Goal: Download file/media

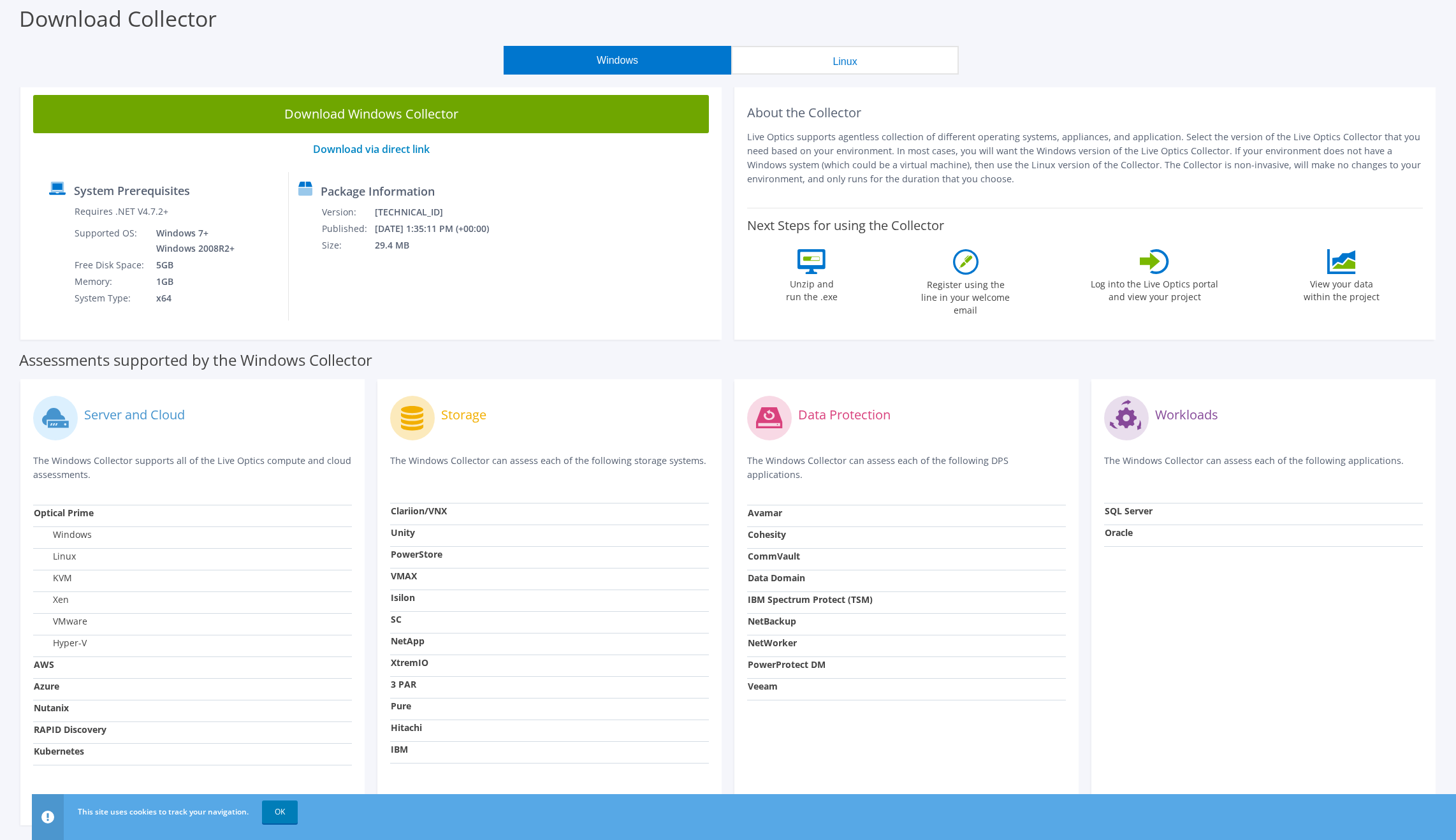
scroll to position [107, 0]
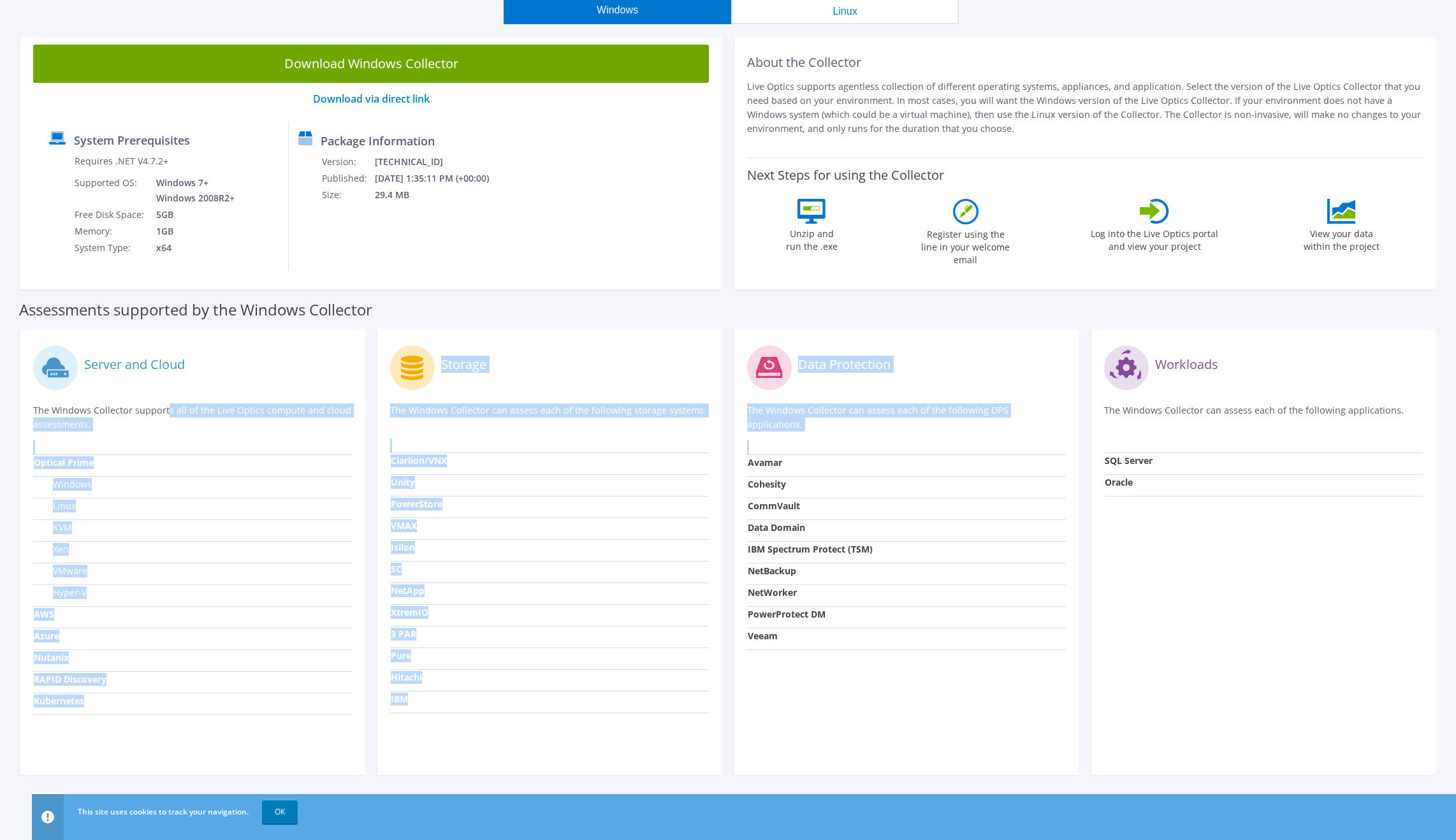
drag, startPoint x: 958, startPoint y: 691, endPoint x: 30, endPoint y: 416, distance: 967.9
click at [30, 416] on div "Server and Cloud The Windows Collector supports all of the Live Optics compute …" at bounding box center [728, 552] width 1428 height 459
click at [30, 416] on div "Server and Cloud The Windows Collector supports all of the Live Optics compute …" at bounding box center [193, 552] width 345 height 446
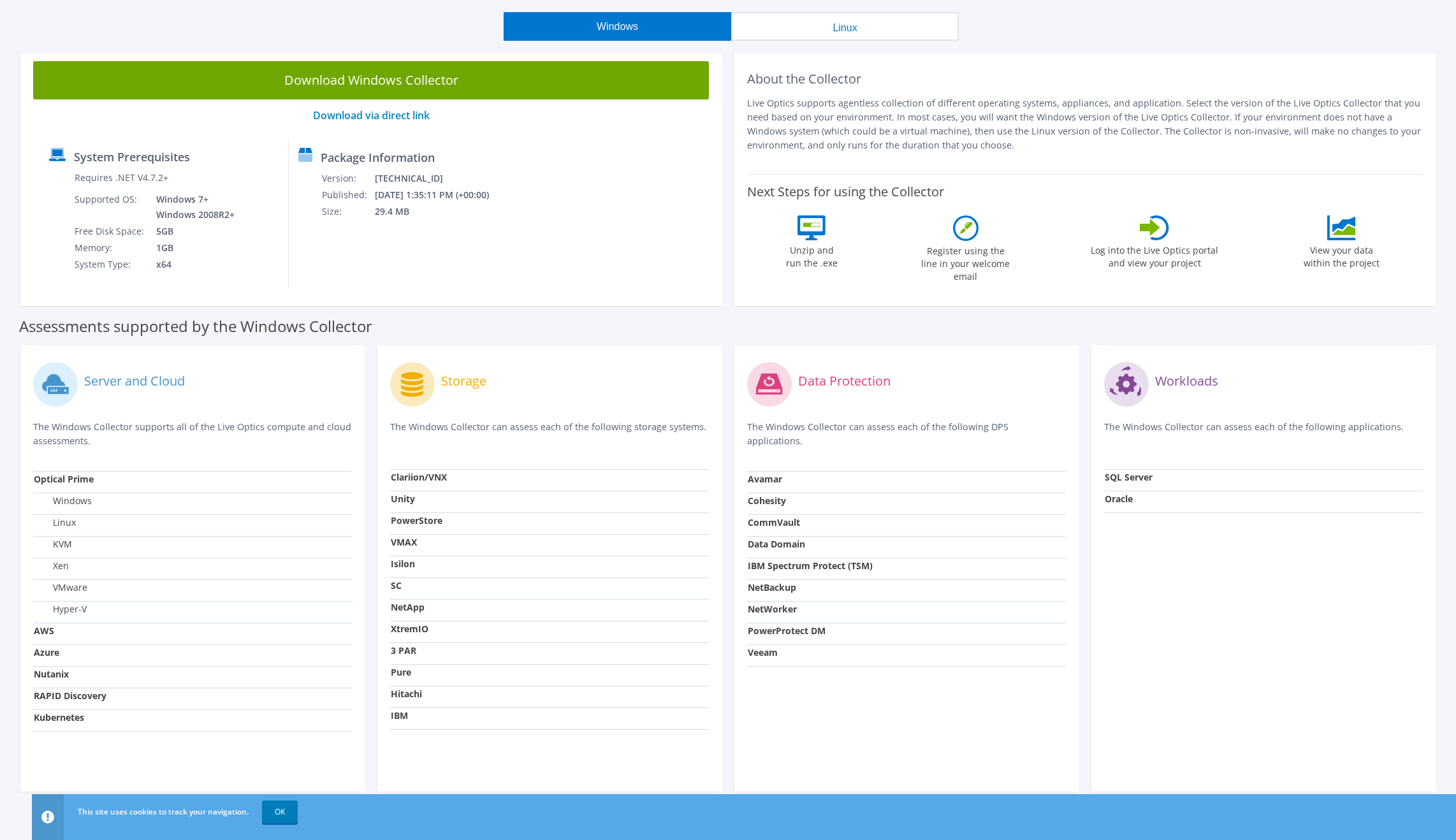
scroll to position [0, 0]
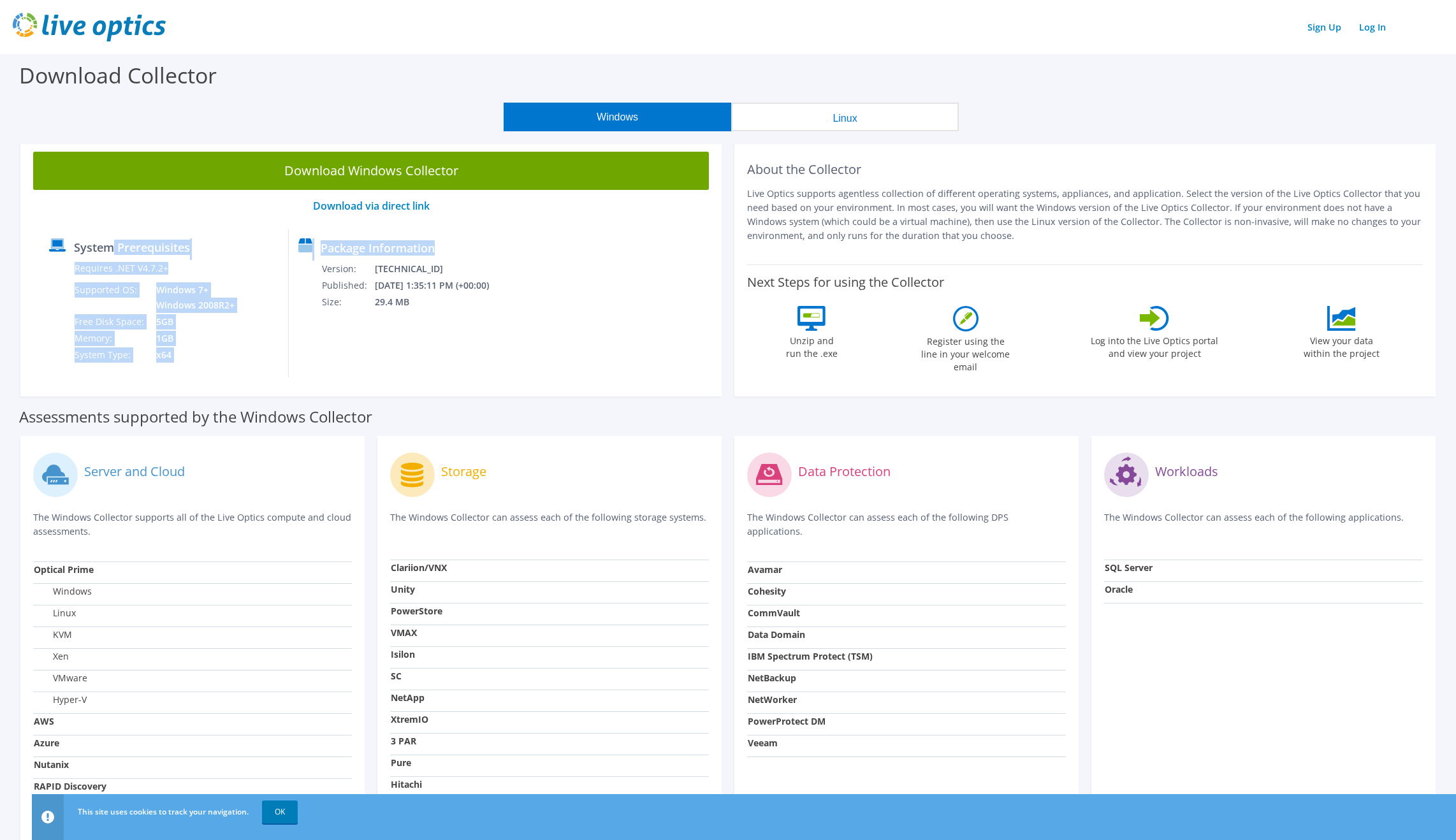
drag, startPoint x: 115, startPoint y: 246, endPoint x: 538, endPoint y: 357, distance: 437.3
click at [538, 357] on div "System Prerequisites Requires .NET V4.7.2+ Supported OS: Windows 7+ Windows 200…" at bounding box center [370, 302] width 663 height 148
drag, startPoint x: 538, startPoint y: 357, endPoint x: 558, endPoint y: 192, distance: 166.2
click at [538, 357] on div "System Prerequisites Requires .NET V4.7.2+ Supported OS: Windows 7+ Windows 200…" at bounding box center [370, 302] width 663 height 148
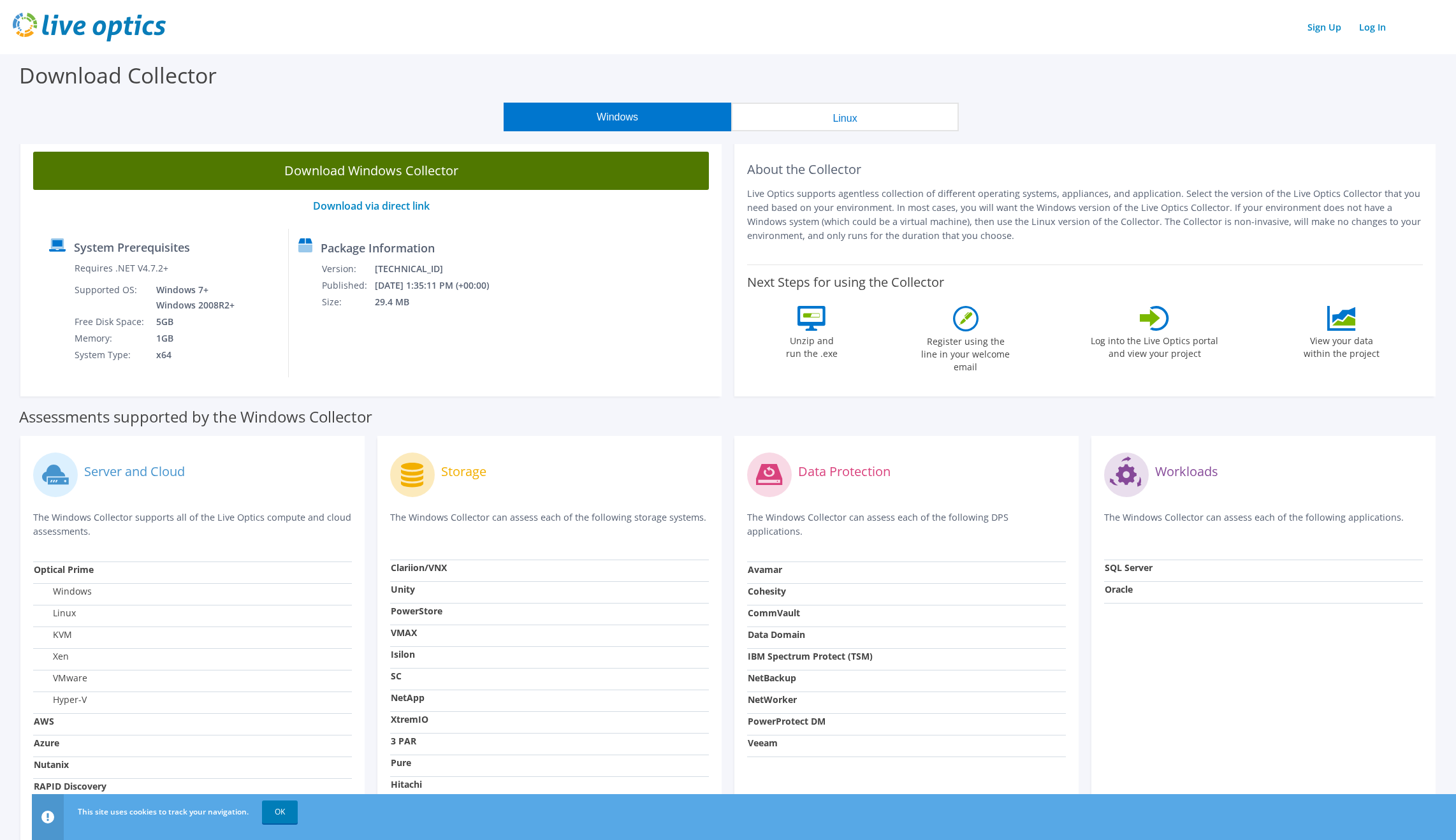
click at [392, 169] on link "Download Windows Collector" at bounding box center [371, 171] width 675 height 38
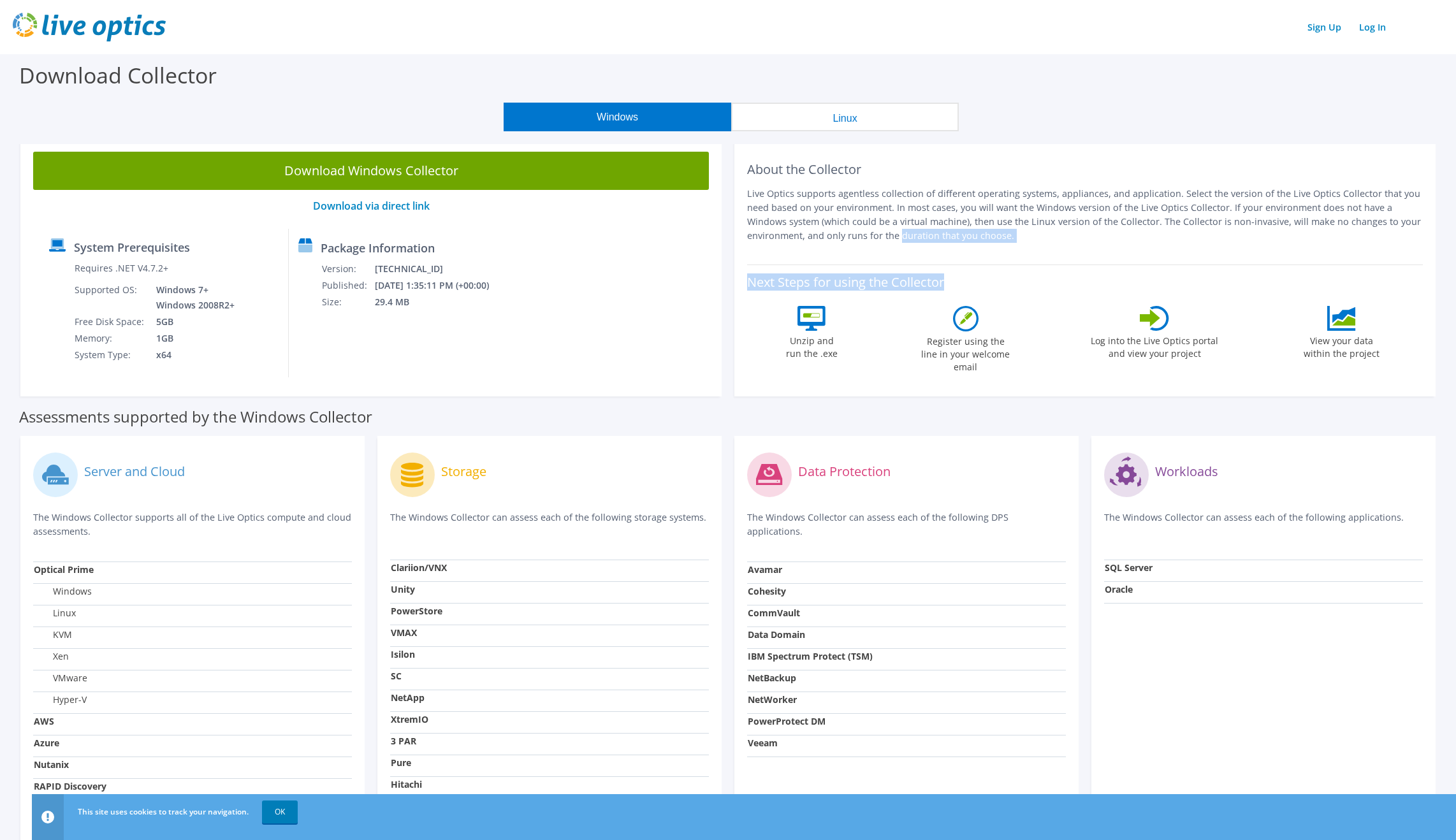
drag, startPoint x: 916, startPoint y: 281, endPoint x: 796, endPoint y: 235, distance: 128.5
click at [796, 235] on div "About the Collector Live Optics supports agentless collection of different oper…" at bounding box center [1085, 268] width 701 height 258
click at [796, 235] on p "Live Optics supports agentless collection of different operating systems, appli…" at bounding box center [1084, 214] width 675 height 56
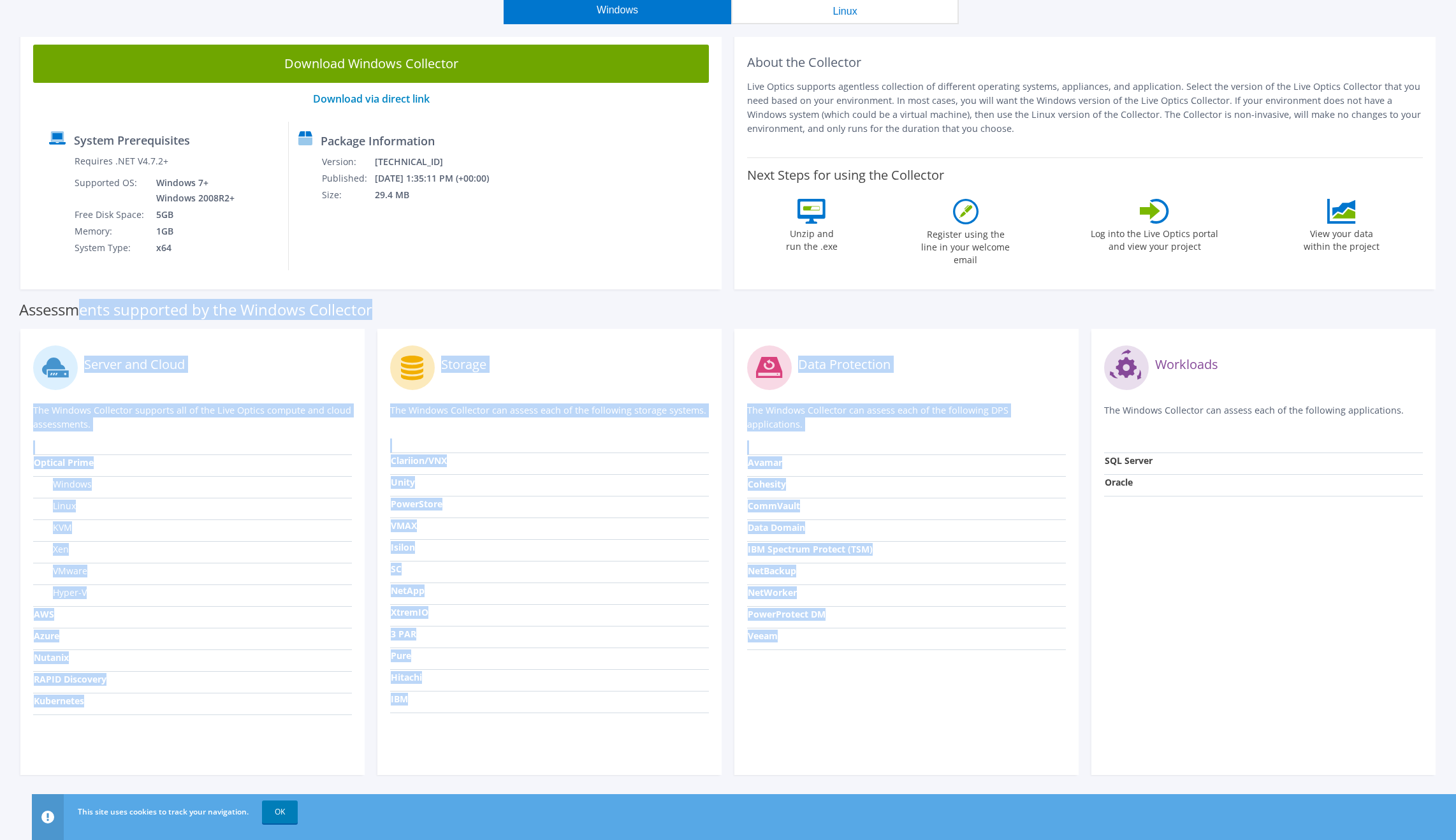
drag, startPoint x: 853, startPoint y: 646, endPoint x: 80, endPoint y: 304, distance: 845.3
click at [80, 304] on div "Assessments supported by the Windows Collector Server and Cloud The Windows Col…" at bounding box center [728, 534] width 1417 height 485
click at [80, 304] on label "Assessments supported by the Windows Collector" at bounding box center [195, 309] width 353 height 13
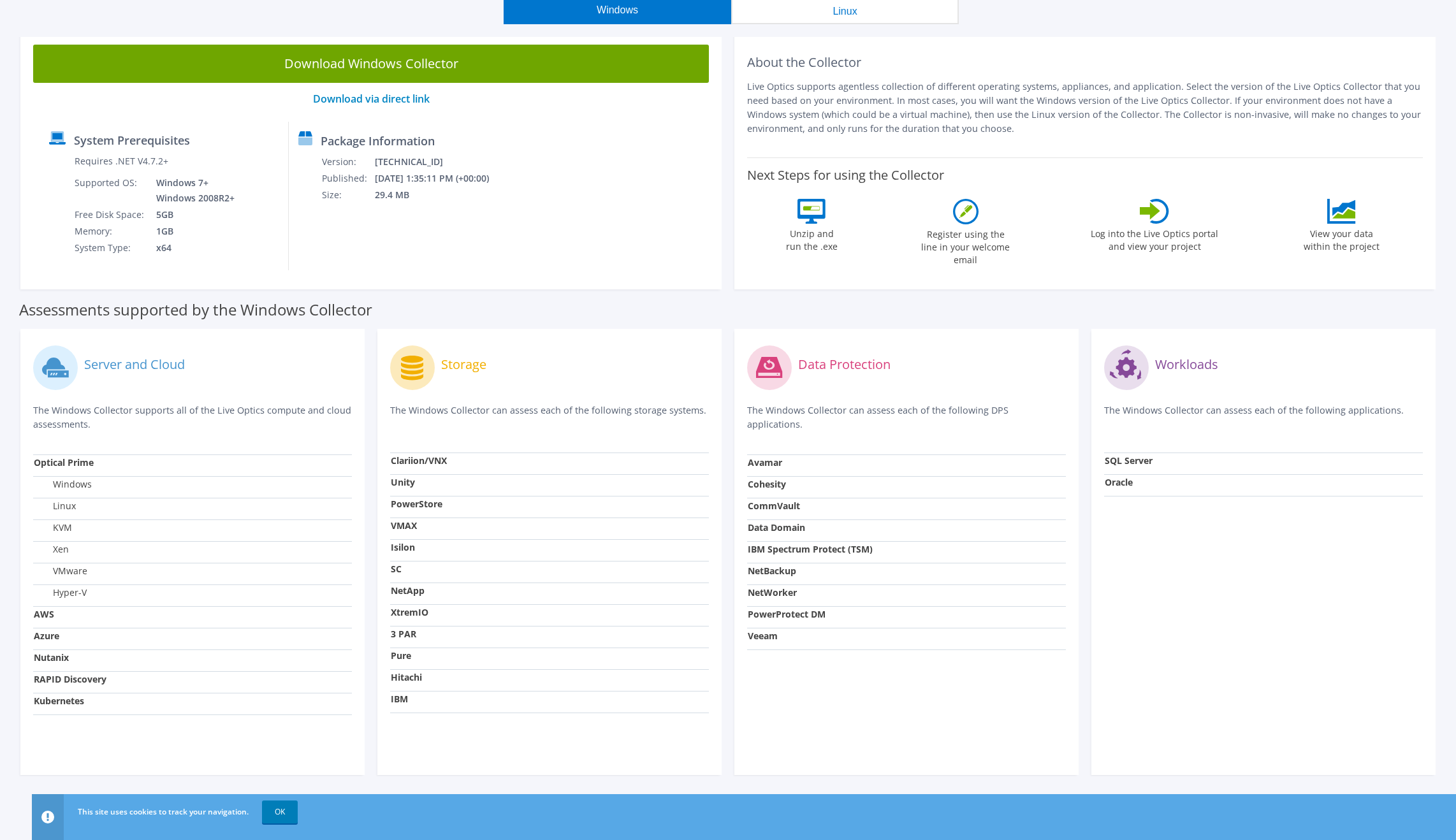
click at [881, 72] on div "About the Collector Live Optics supports agentless collection of different oper…" at bounding box center [1084, 95] width 675 height 100
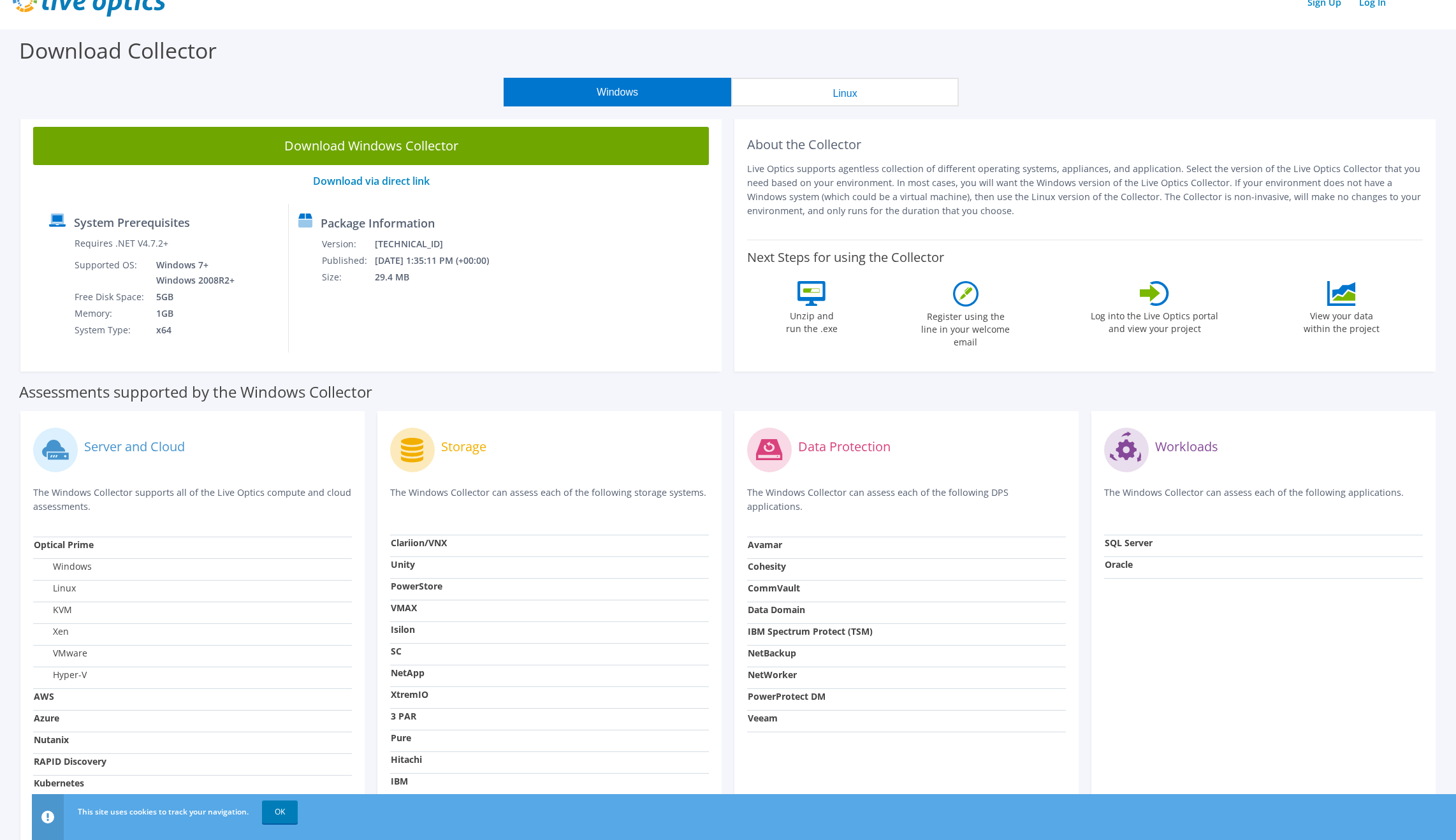
scroll to position [0, 0]
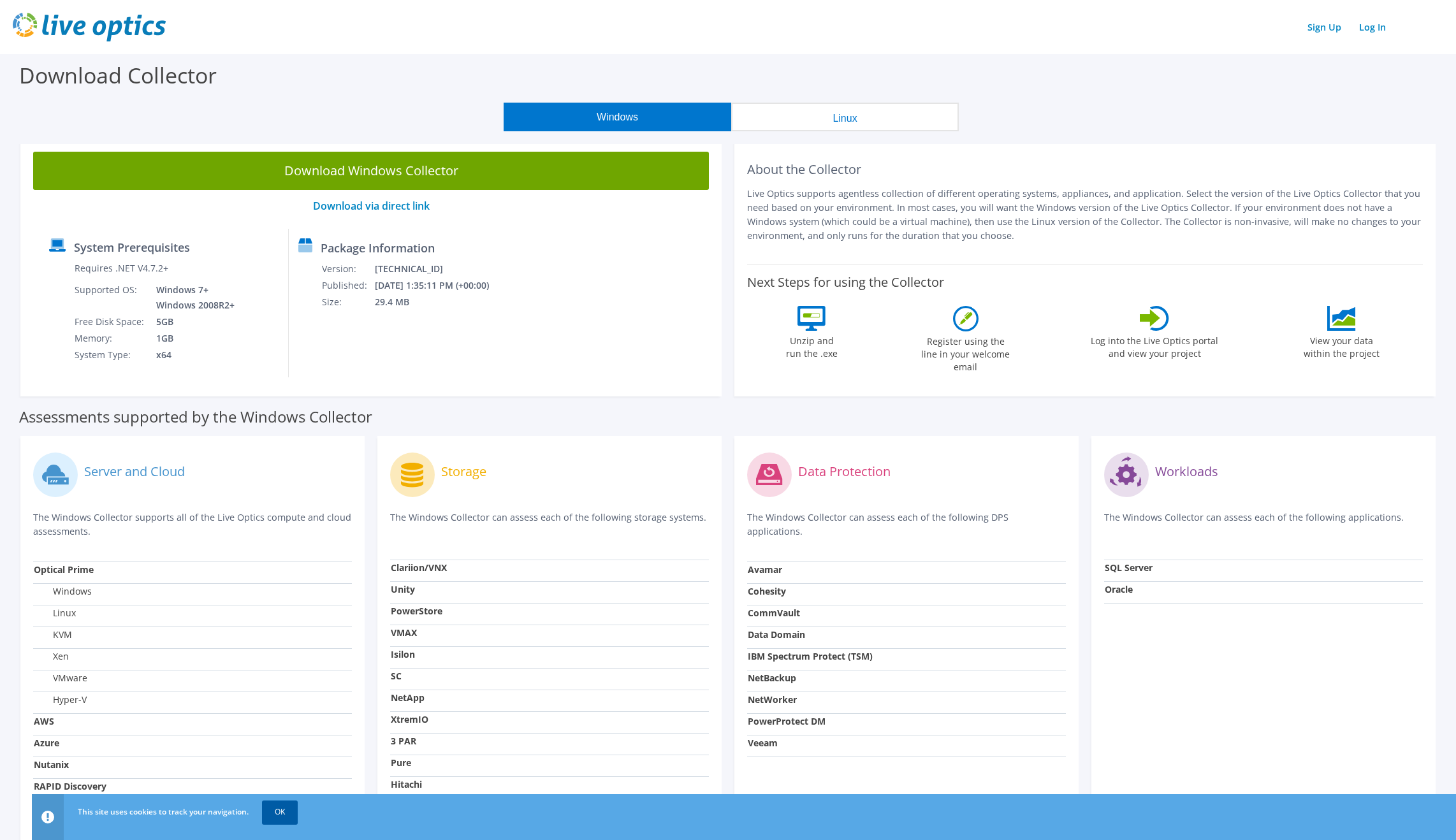
click at [283, 806] on link "OK" at bounding box center [279, 812] width 36 height 23
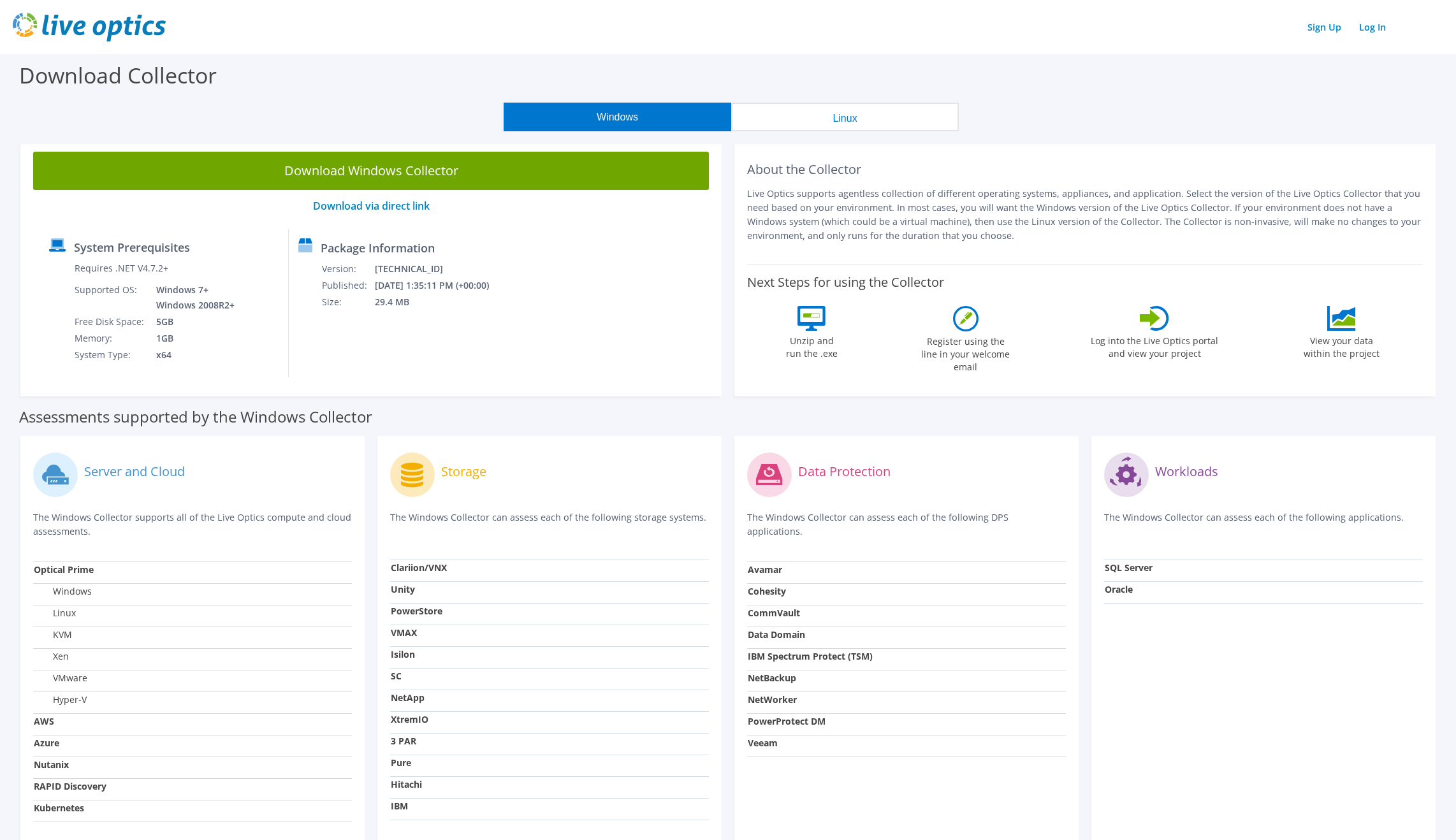
click at [1103, 130] on div "Windows Linux" at bounding box center [731, 117] width 1436 height 28
